Goal: Check status: Check status

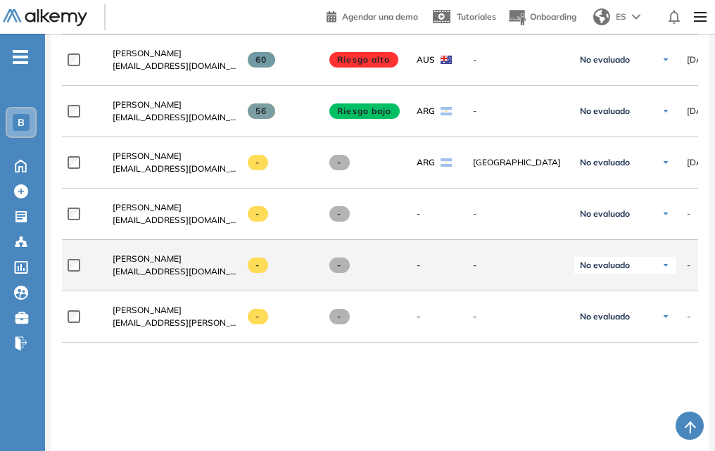
click at [693, 272] on div "-" at bounding box center [726, 265] width 79 height 13
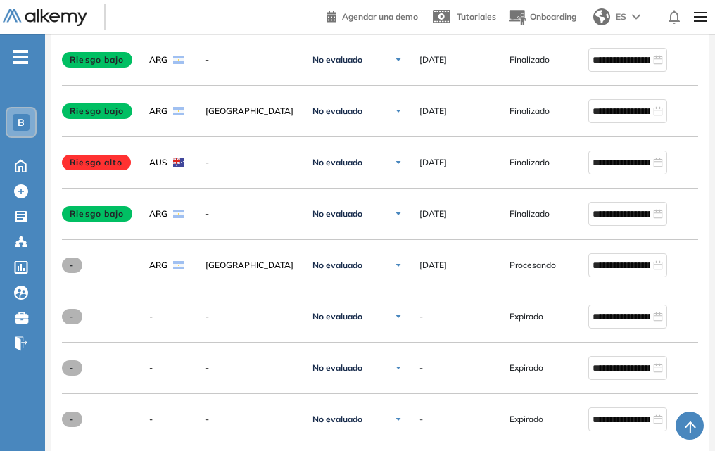
scroll to position [2007, 0]
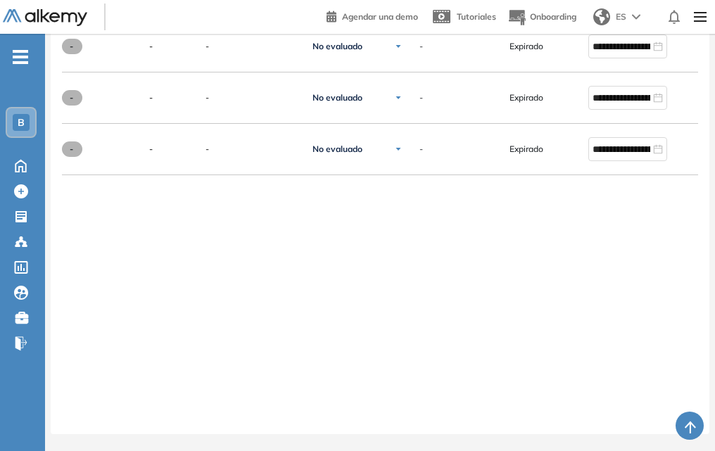
drag, startPoint x: 618, startPoint y: 416, endPoint x: 542, endPoint y: 416, distance: 75.3
click at [542, 416] on div at bounding box center [380, 416] width 636 height 11
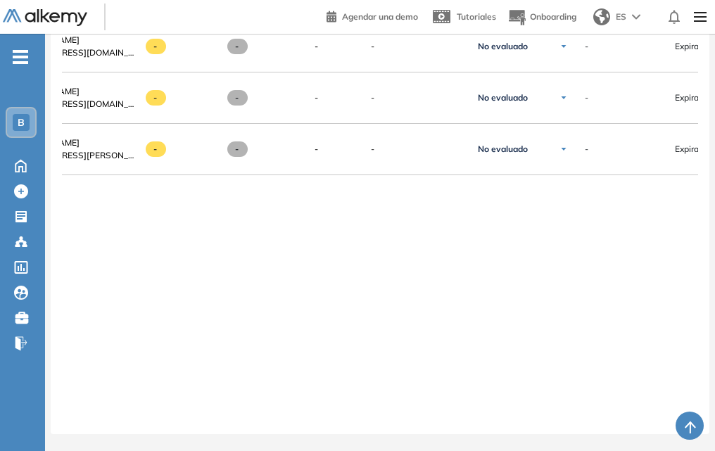
scroll to position [0, 234]
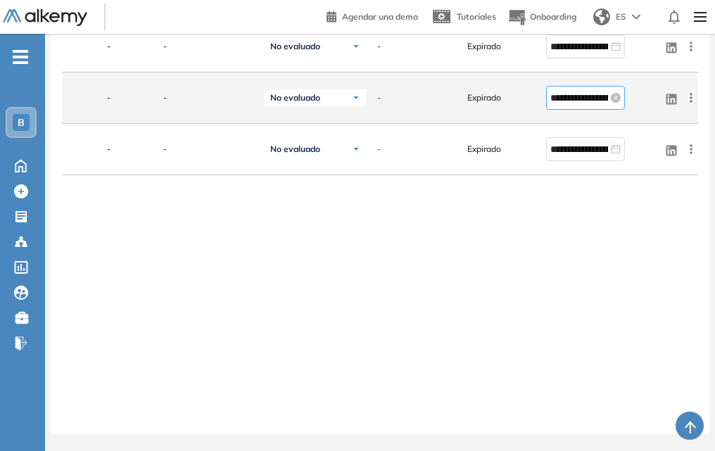
click at [604, 94] on input "**********" at bounding box center [579, 97] width 58 height 15
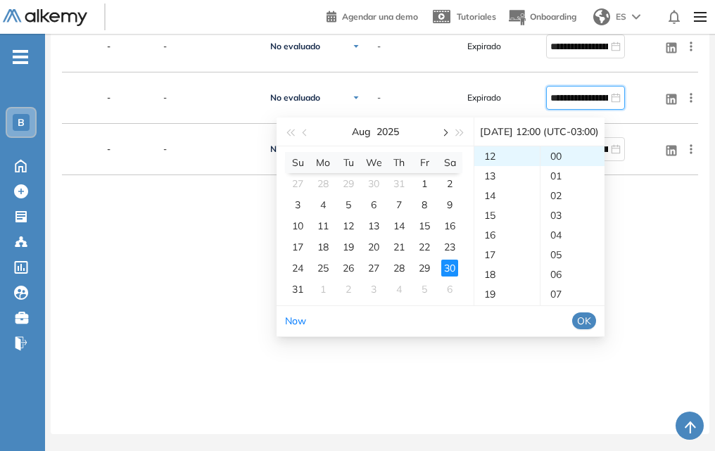
click at [445, 129] on span "button" at bounding box center [443, 132] width 7 height 7
click at [372, 175] on div "3" at bounding box center [373, 183] width 17 height 17
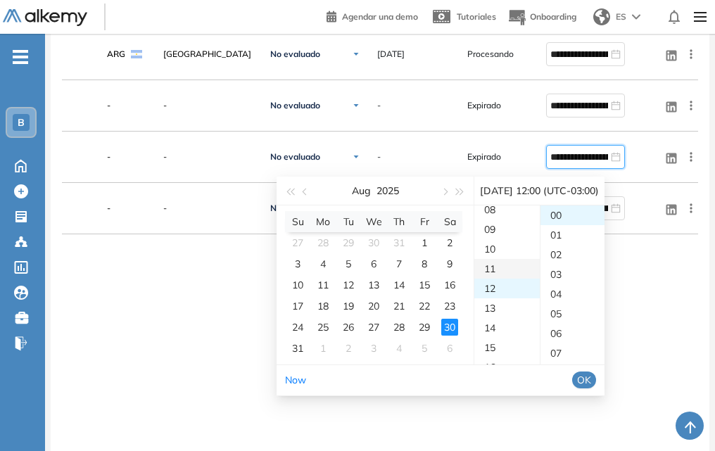
click at [518, 269] on div "11" at bounding box center [506, 269] width 65 height 20
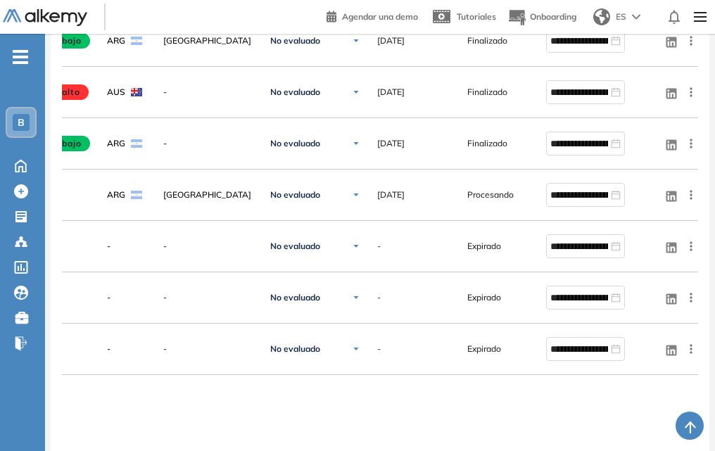
scroll to position [2007, 0]
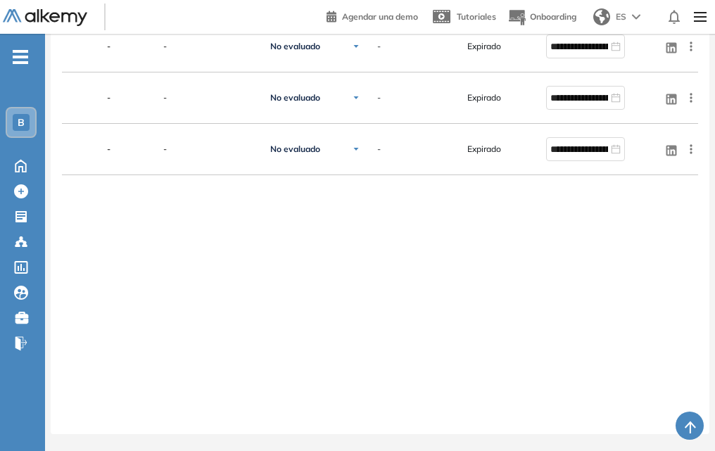
drag, startPoint x: 568, startPoint y: 415, endPoint x: 372, endPoint y: 426, distance: 196.5
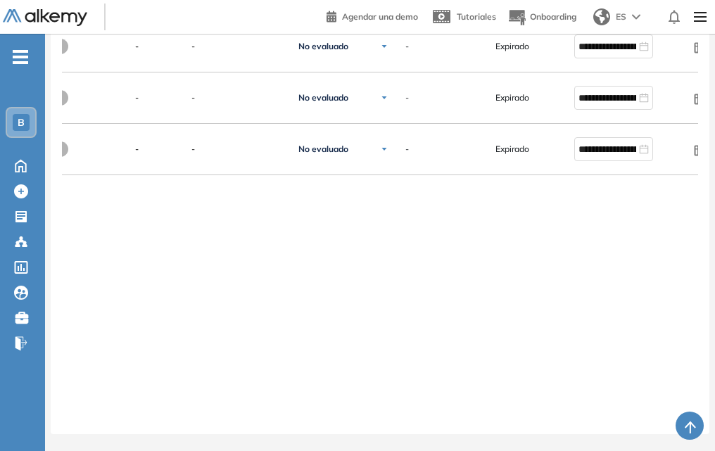
scroll to position [0, 273]
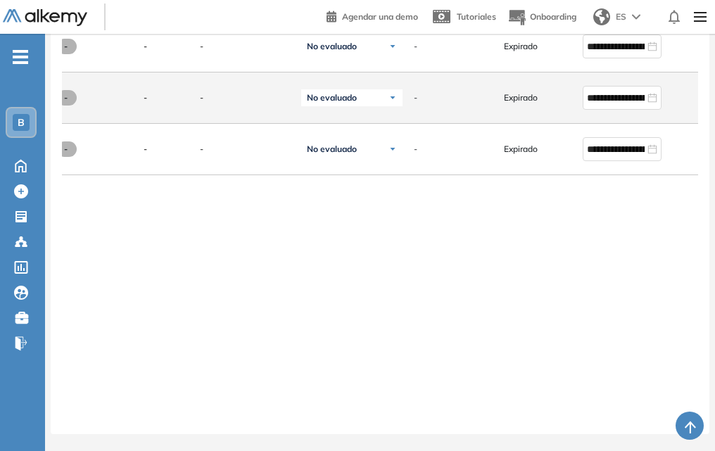
drag, startPoint x: 635, startPoint y: 88, endPoint x: 632, endPoint y: 108, distance: 20.6
click at [634, 90] on input "**********" at bounding box center [616, 97] width 58 height 15
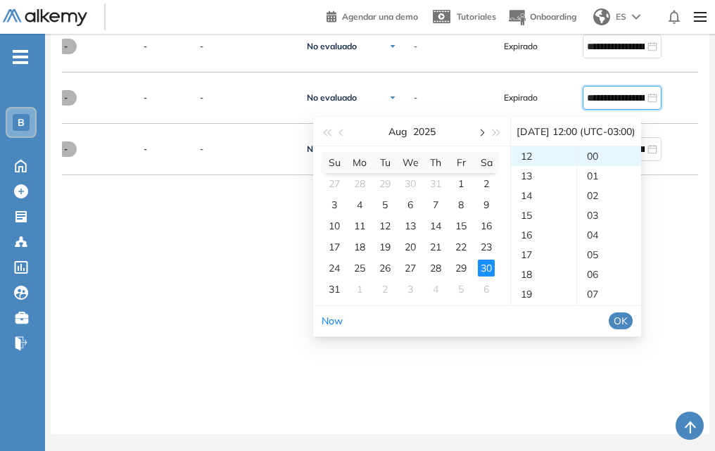
click at [482, 129] on span "button" at bounding box center [480, 132] width 7 height 7
click at [407, 175] on div "3" at bounding box center [410, 183] width 17 height 17
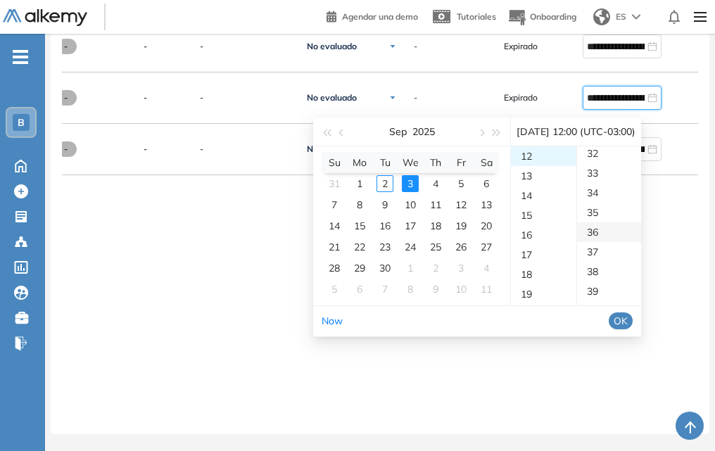
click at [629, 225] on div "36" at bounding box center [609, 232] width 65 height 20
click at [627, 313] on span "OK" at bounding box center [620, 320] width 14 height 15
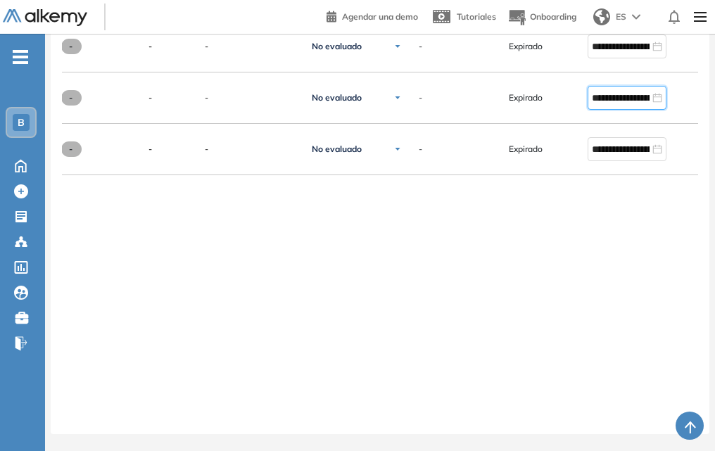
scroll to position [0, 309]
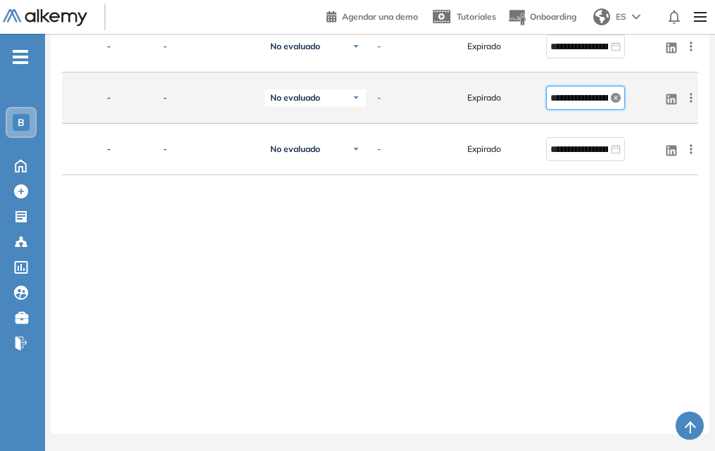
click at [611, 94] on icon "close-circle" at bounding box center [616, 98] width 10 height 10
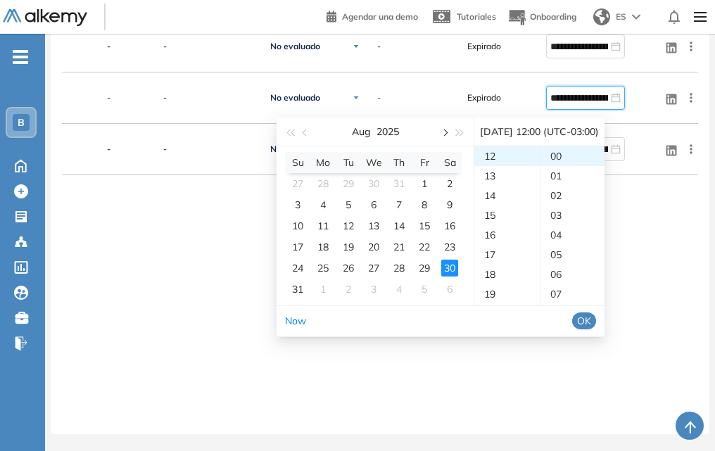
click at [443, 129] on span "button" at bounding box center [443, 132] width 7 height 7
click at [373, 175] on div "3" at bounding box center [373, 183] width 17 height 17
click at [486, 166] on div "13" at bounding box center [506, 176] width 65 height 20
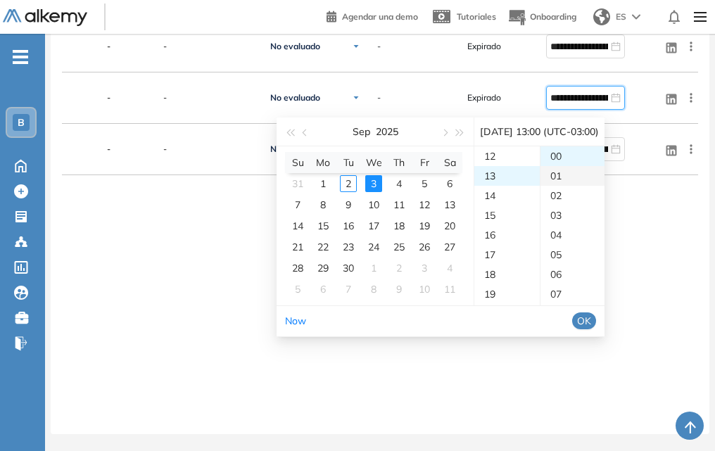
scroll to position [256, 0]
click at [577, 146] on div "00" at bounding box center [572, 156] width 65 height 20
click at [591, 313] on span "OK" at bounding box center [584, 320] width 14 height 15
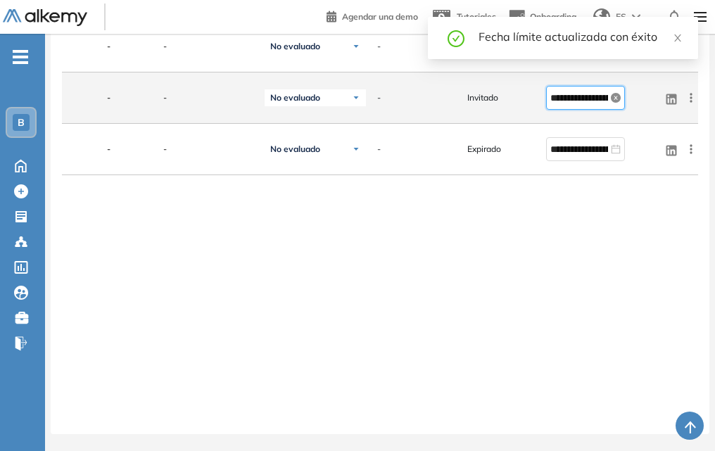
type input "**********"
click at [692, 91] on icon at bounding box center [691, 98] width 14 height 14
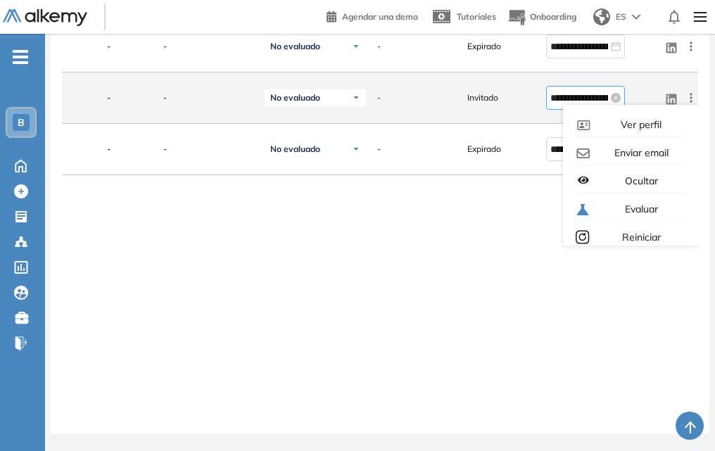
click at [581, 90] on input "**********" at bounding box center [579, 97] width 58 height 15
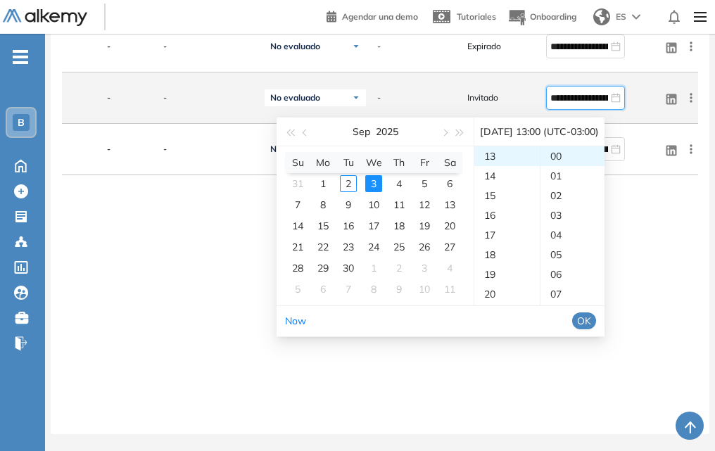
click at [693, 91] on icon at bounding box center [691, 98] width 14 height 14
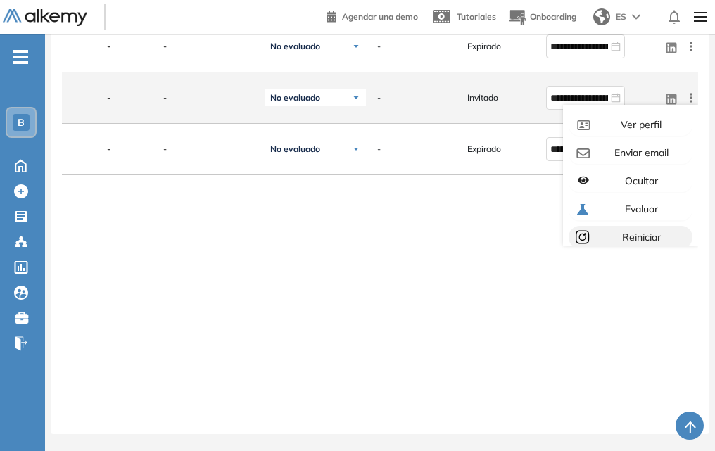
click at [625, 235] on span "Reiniciar" at bounding box center [639, 237] width 41 height 13
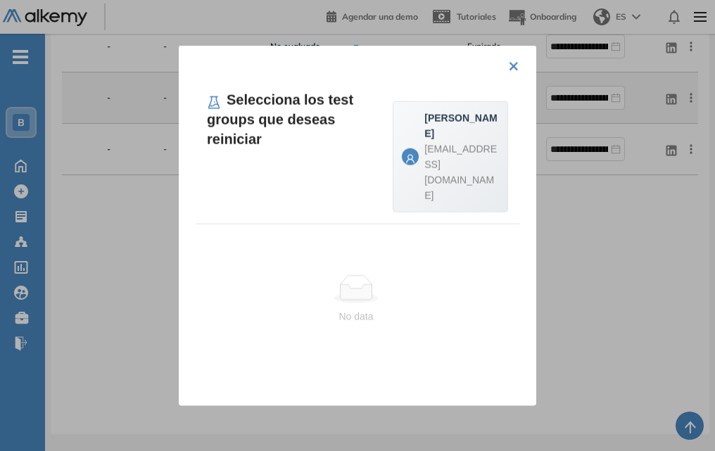
click at [509, 66] on button "×" at bounding box center [513, 64] width 11 height 27
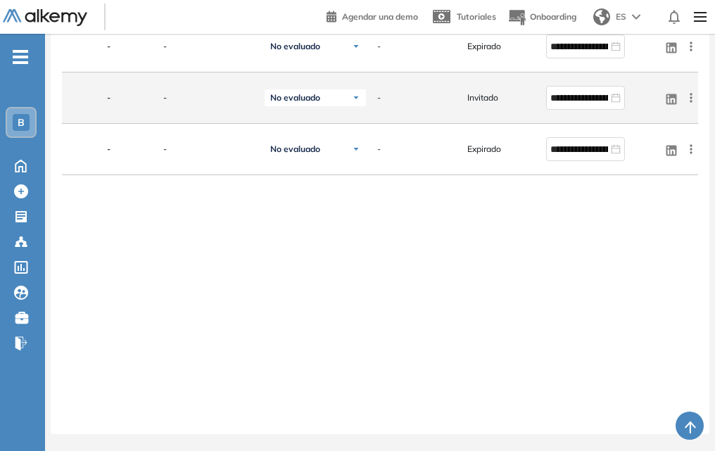
click at [691, 96] on icon at bounding box center [690, 97] width 2 height 9
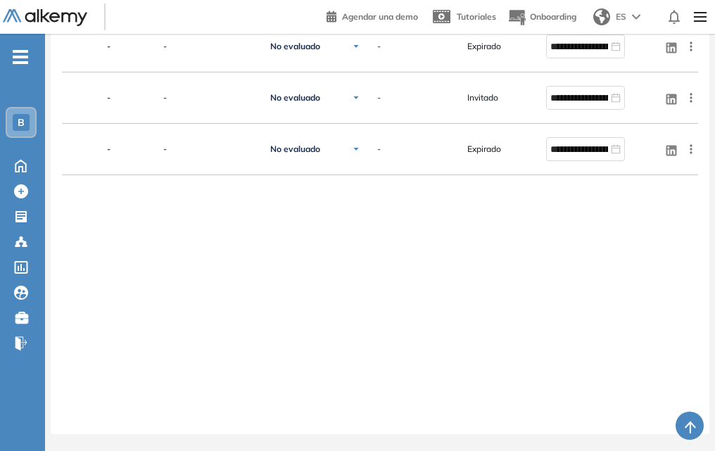
scroll to position [0, 241]
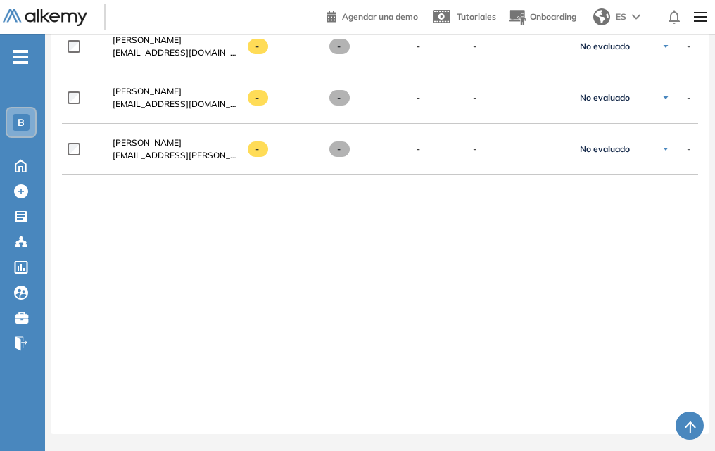
drag, startPoint x: 350, startPoint y: 413, endPoint x: 438, endPoint y: 426, distance: 88.2
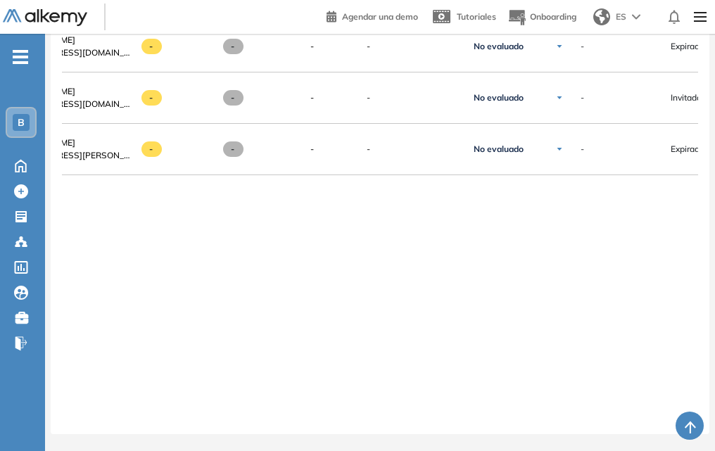
scroll to position [0, 0]
